Goal: Task Accomplishment & Management: Manage account settings

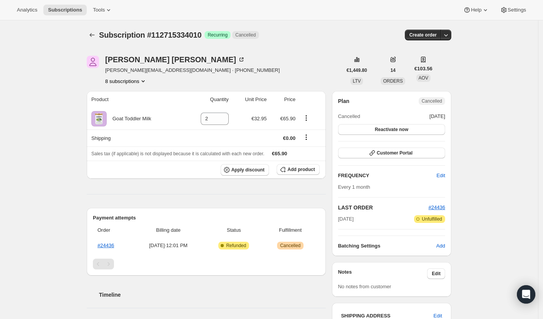
click at [134, 83] on button "8 subscriptions" at bounding box center [126, 81] width 42 height 8
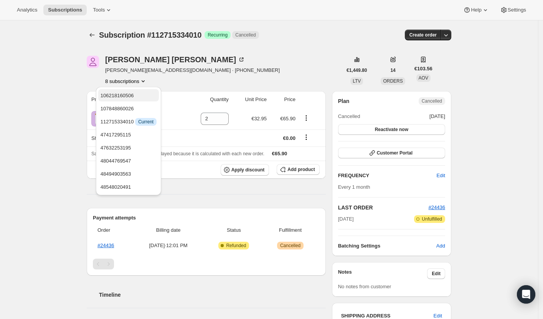
click at [126, 94] on span "106218160506" at bounding box center [117, 96] width 33 height 6
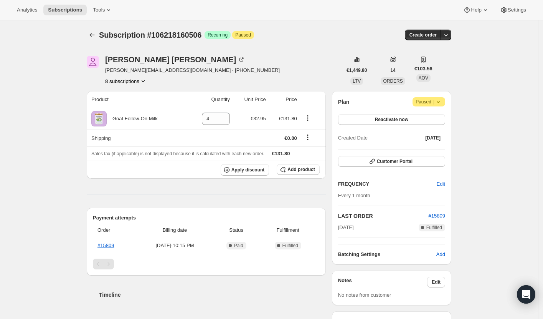
click at [128, 82] on button "8 subscriptions" at bounding box center [126, 81] width 42 height 8
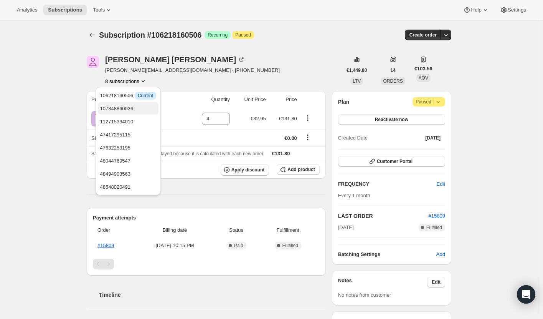
click at [117, 106] on span "107848860026" at bounding box center [116, 109] width 33 height 6
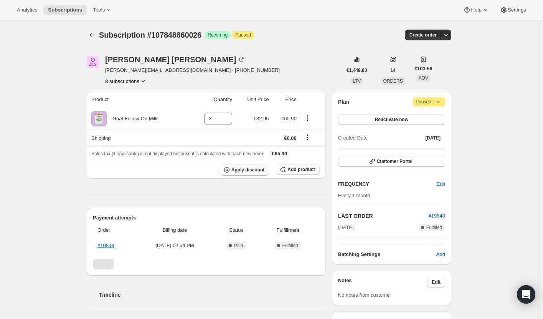
click at [121, 80] on button "8 subscriptions" at bounding box center [126, 81] width 42 height 8
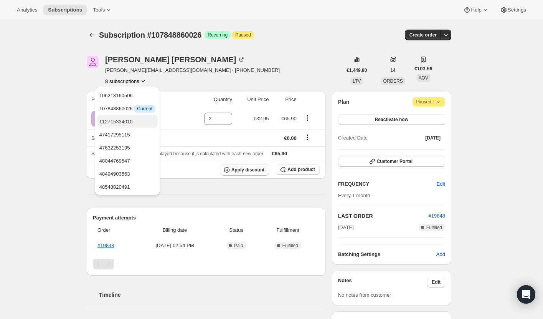
click at [123, 122] on span "112715334010" at bounding box center [115, 122] width 33 height 6
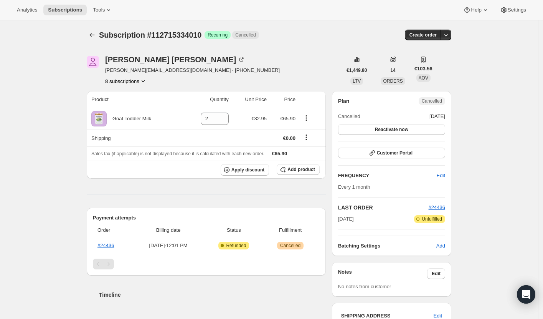
click at [126, 84] on button "8 subscriptions" at bounding box center [126, 81] width 42 height 8
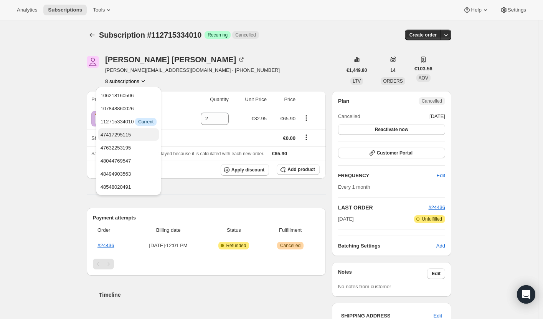
click at [131, 135] on span "47417295115" at bounding box center [116, 135] width 31 height 6
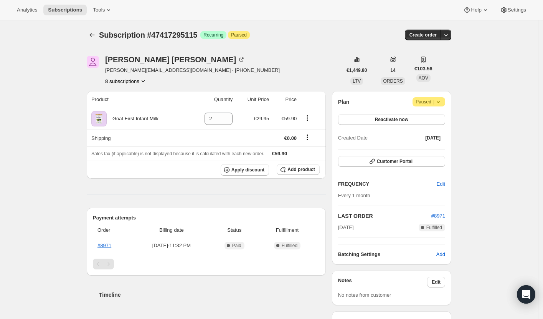
click at [135, 81] on button "8 subscriptions" at bounding box center [126, 81] width 42 height 8
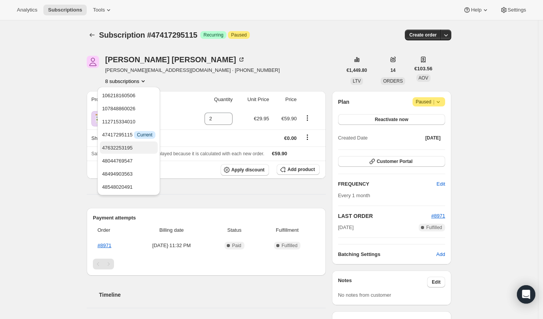
click at [131, 148] on span "47632253195" at bounding box center [117, 148] width 31 height 6
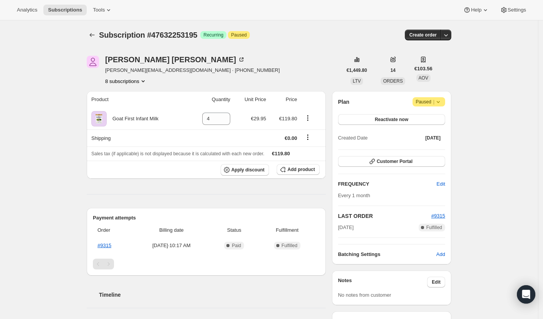
click at [120, 81] on button "8 subscriptions" at bounding box center [126, 81] width 42 height 8
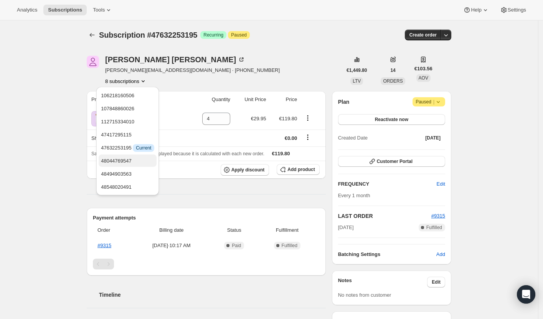
click at [118, 162] on span "48044769547" at bounding box center [116, 161] width 31 height 6
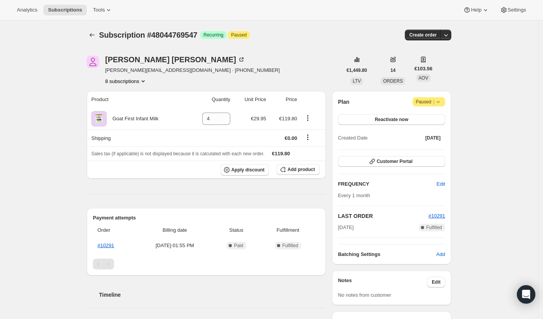
click at [124, 82] on button "8 subscriptions" at bounding box center [126, 81] width 42 height 8
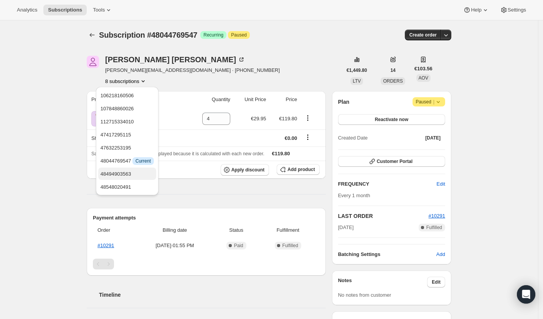
click at [122, 169] on button "48494903563" at bounding box center [127, 173] width 58 height 12
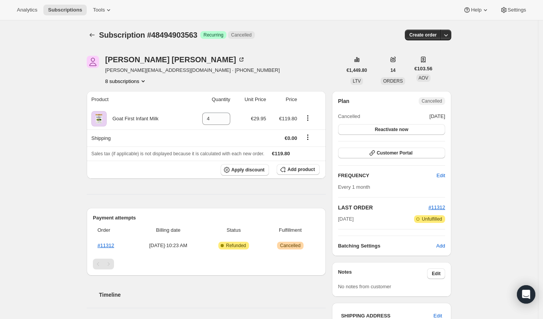
click at [123, 81] on button "8 subscriptions" at bounding box center [126, 81] width 42 height 8
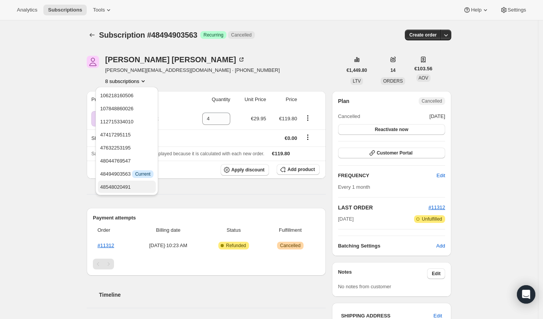
click at [120, 188] on span "48548020491" at bounding box center [115, 187] width 31 height 6
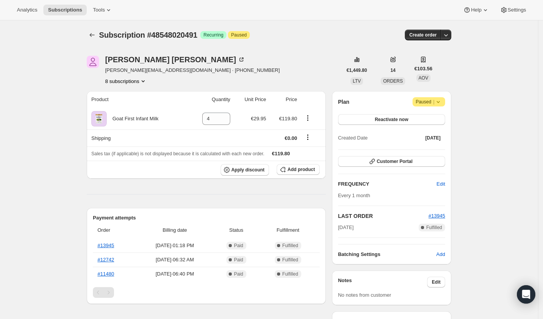
click at [139, 81] on button "8 subscriptions" at bounding box center [126, 81] width 42 height 8
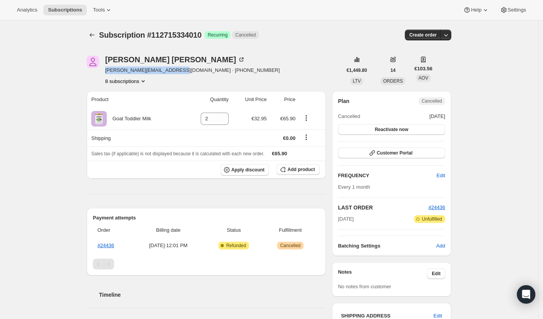
drag, startPoint x: 175, startPoint y: 70, endPoint x: 106, endPoint y: 71, distance: 69.5
click at [106, 71] on div "[PERSON_NAME] [PERSON_NAME][EMAIL_ADDRESS][DOMAIN_NAME] · [PHONE_NUMBER] 8 subs…" at bounding box center [214, 70] width 255 height 29
